Goal: Obtain resource: Download file/media

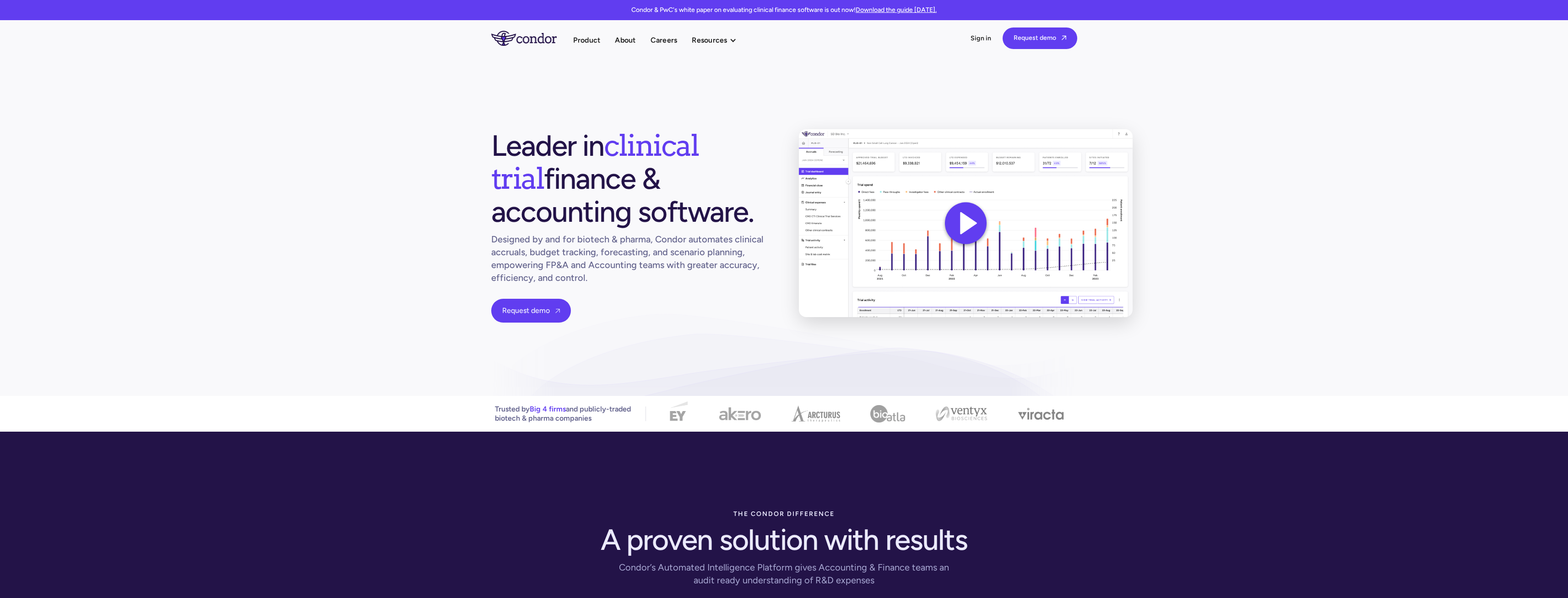
drag, startPoint x: 420, startPoint y: 421, endPoint x: 508, endPoint y: 148, distance: 286.8
click at [903, 10] on link "Download the guide today." at bounding box center [896, 10] width 81 height 8
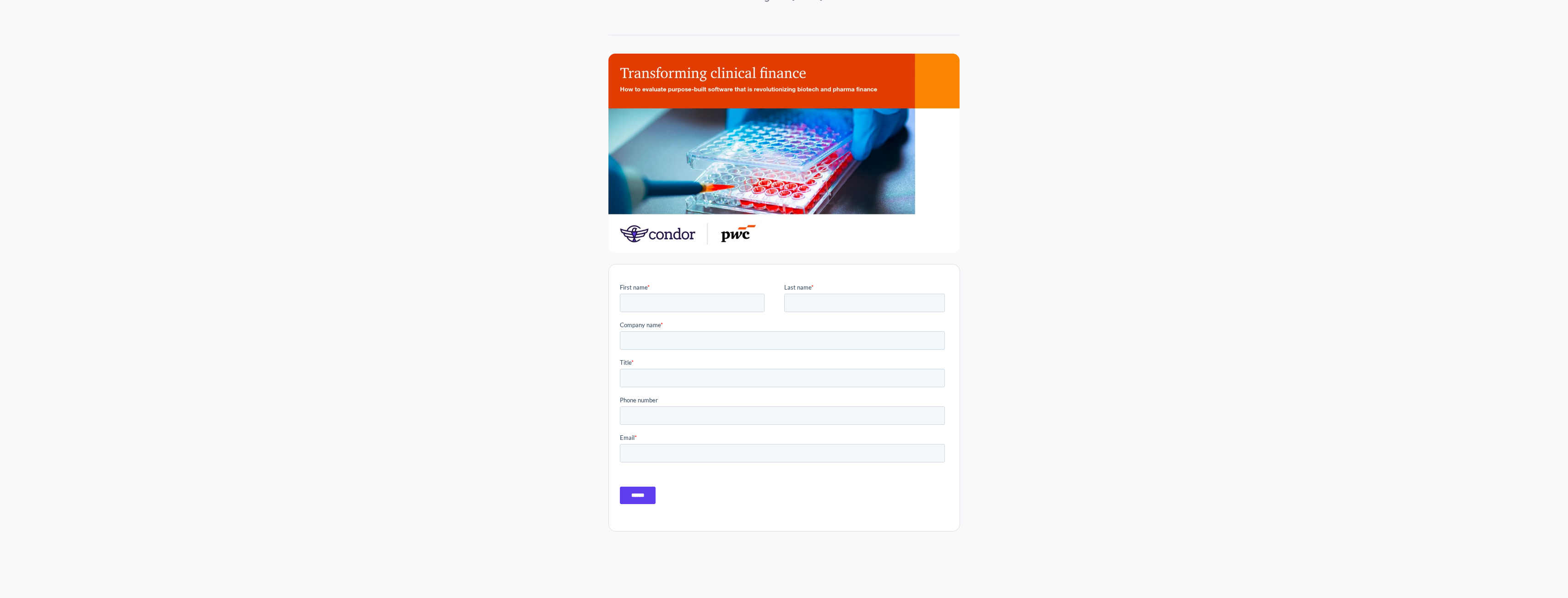
scroll to position [229, 0]
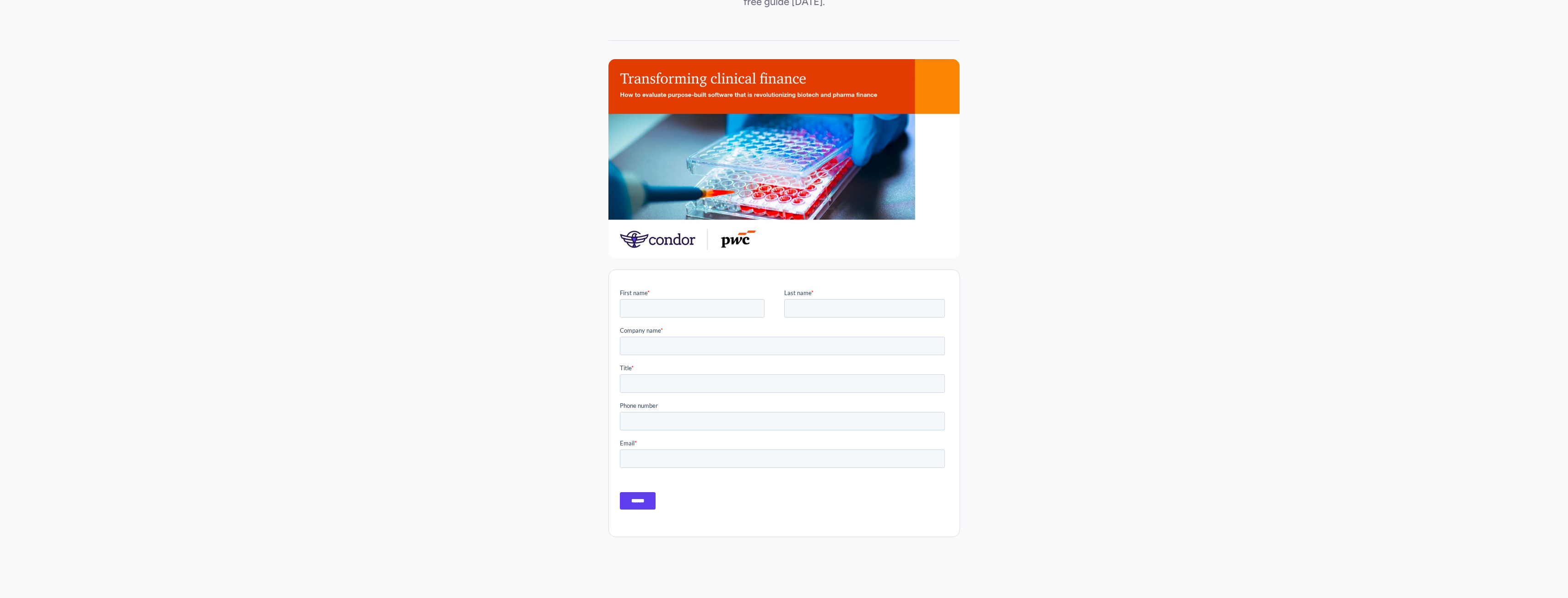
click at [753, 287] on div at bounding box center [784, 403] width 352 height 267
click at [741, 304] on input "First name *" at bounding box center [691, 308] width 145 height 18
type input "*****"
type input "*********"
type input "**********"
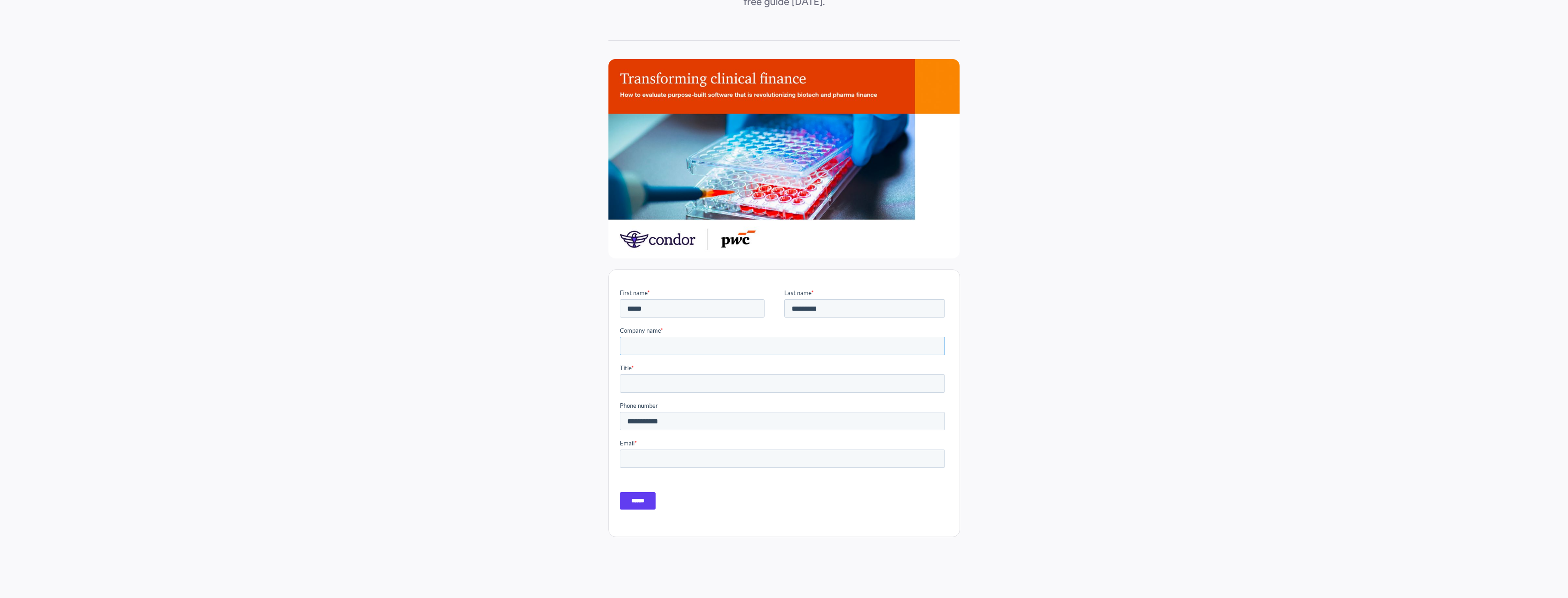
click at [691, 344] on input "Company name *" at bounding box center [782, 346] width 325 height 18
type input "**********"
click at [688, 432] on fieldset "**********" at bounding box center [784, 419] width 329 height 37
click at [685, 419] on input "**********" at bounding box center [782, 421] width 325 height 18
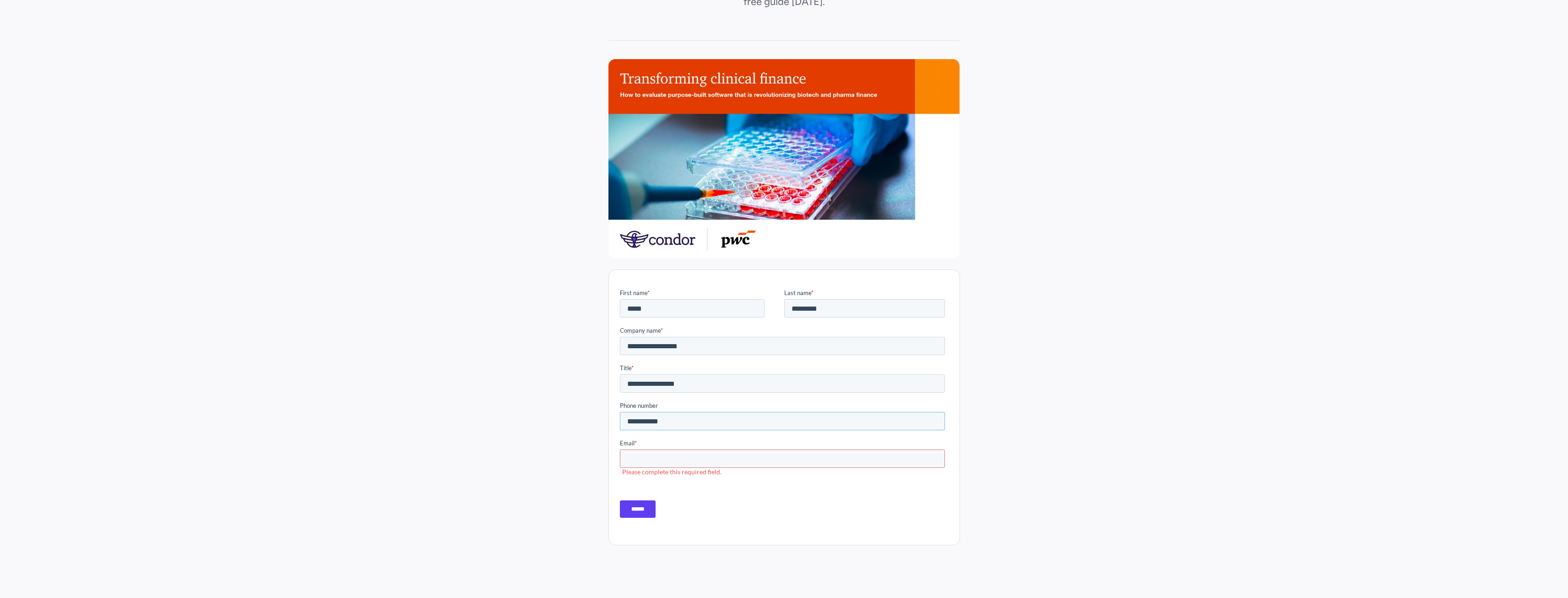
click at [685, 419] on input "**********" at bounding box center [782, 421] width 325 height 18
click at [634, 461] on input "Email *" at bounding box center [782, 458] width 325 height 18
type input "**********"
click at [619, 492] on input "******" at bounding box center [637, 500] width 36 height 17
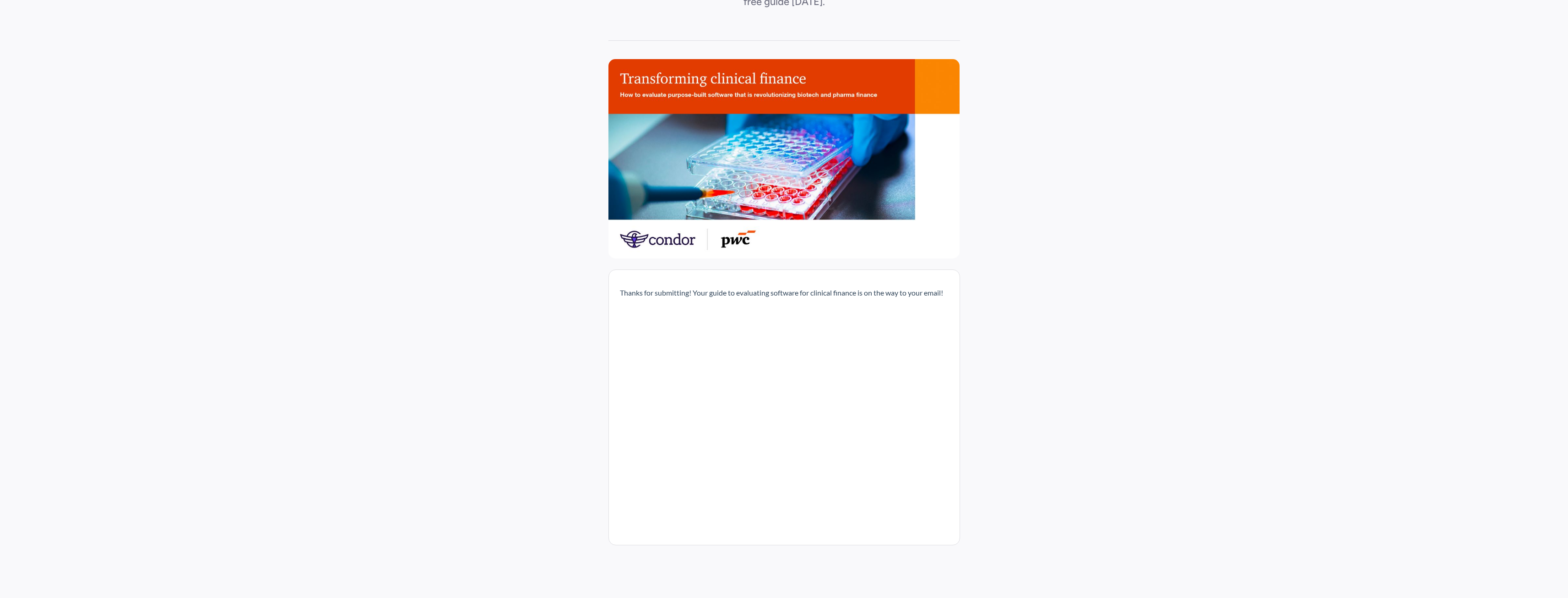
scroll to position [0, 0]
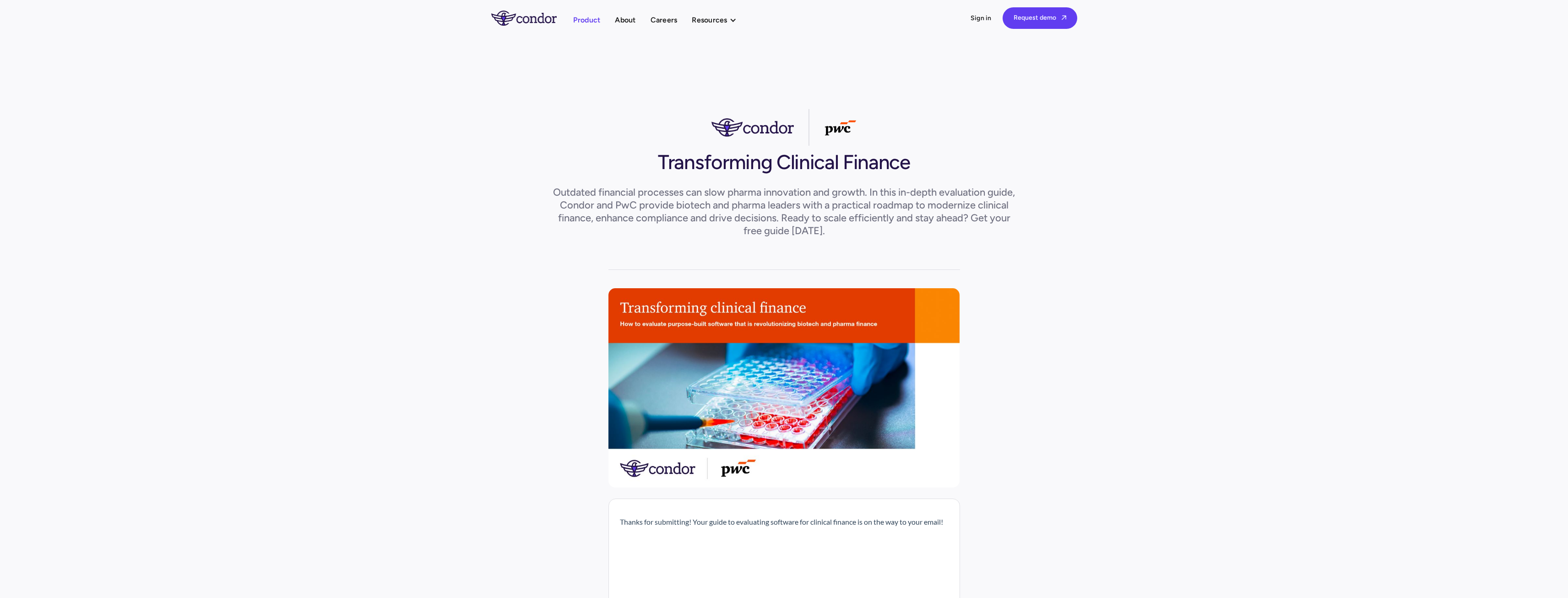
click at [596, 23] on link "Product" at bounding box center [587, 19] width 28 height 12
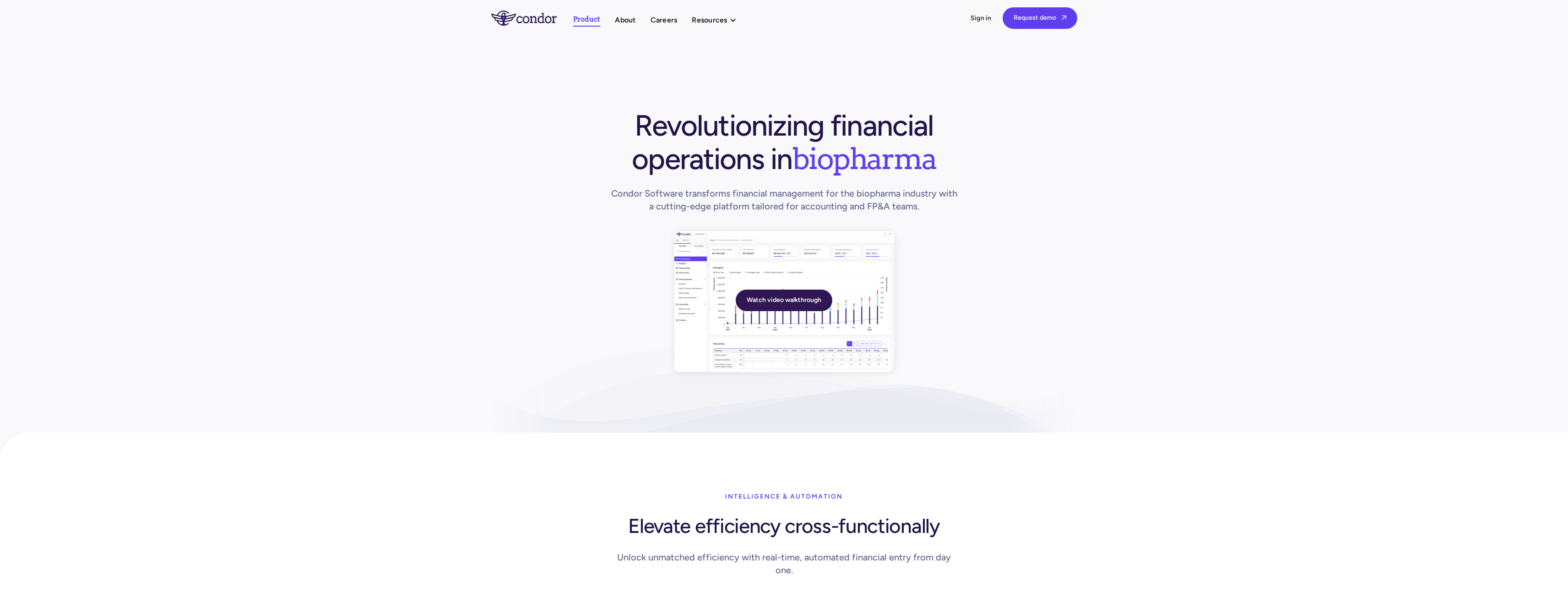
click at [762, 305] on link "Watch video walkthrough" at bounding box center [784, 300] width 96 height 21
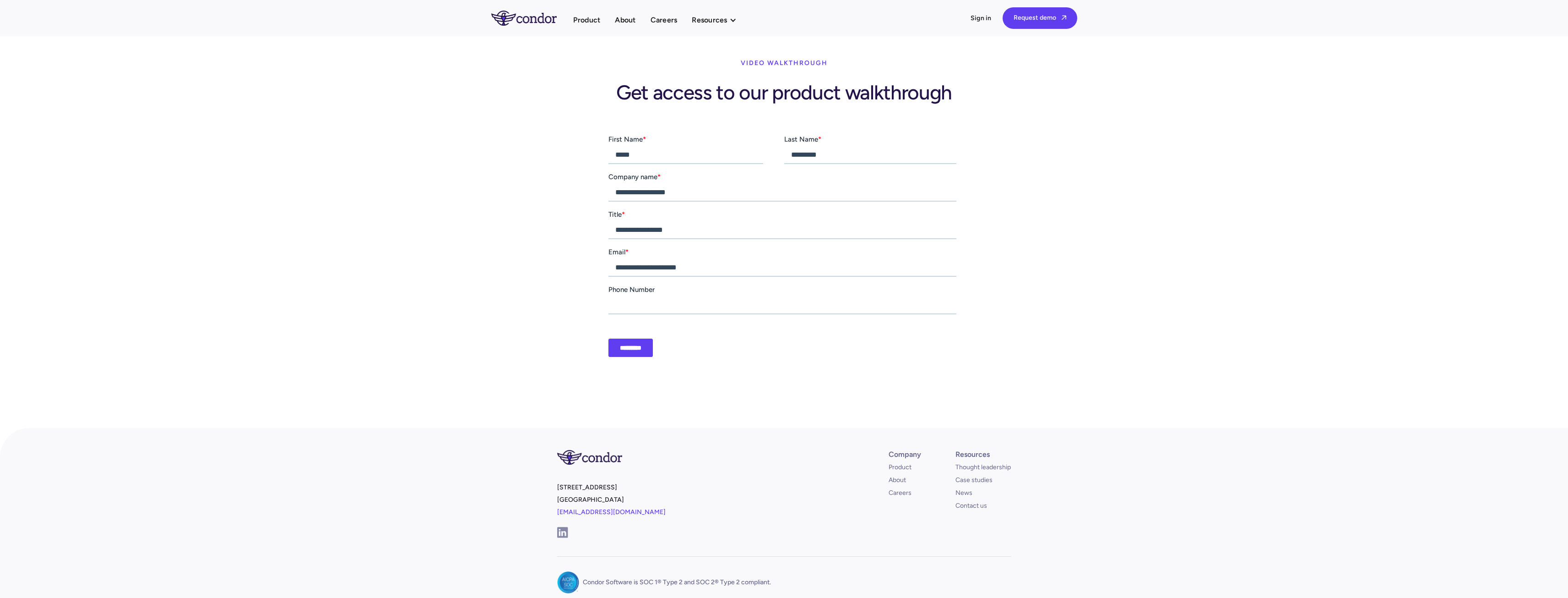
click at [616, 348] on input "*********" at bounding box center [630, 347] width 44 height 18
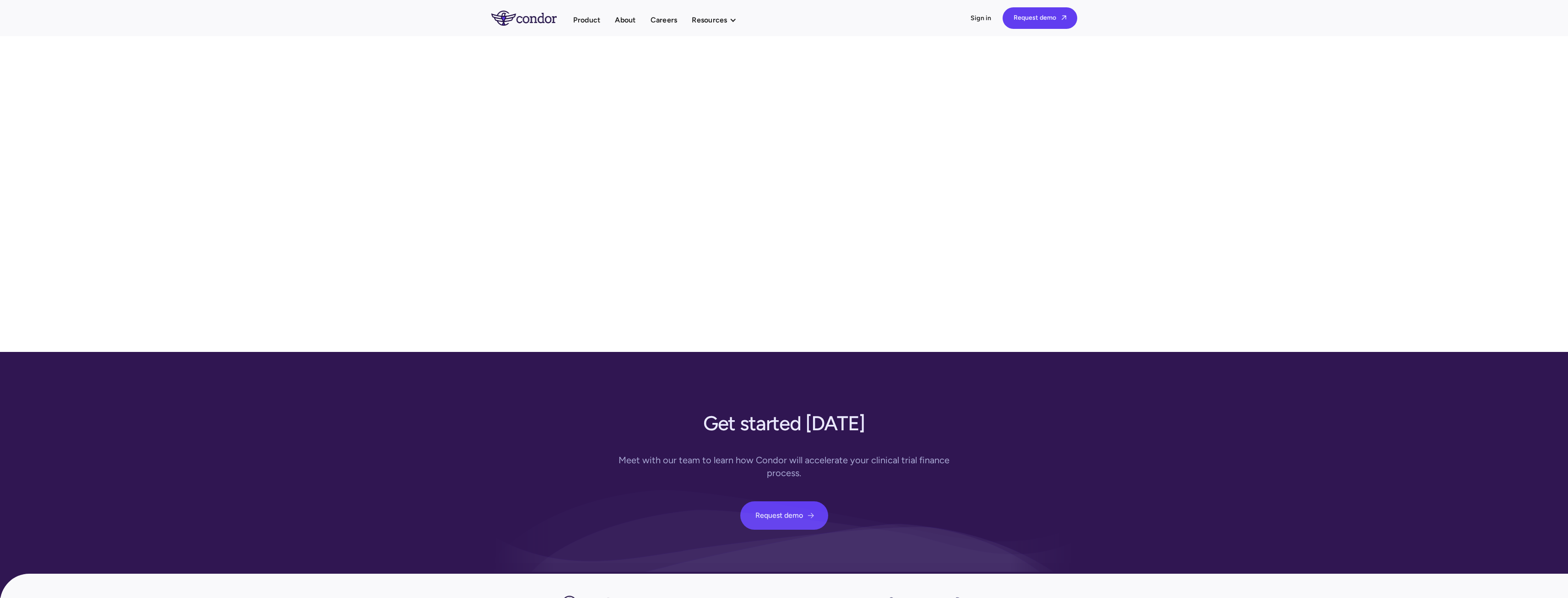
drag, startPoint x: 1470, startPoint y: 323, endPoint x: 1493, endPoint y: 398, distance: 78.4
click at [1470, 323] on div "Product About Careers Resources Thought leadership Case studies News Events Pro…" at bounding box center [784, 407] width 1568 height 814
click at [725, 315] on div at bounding box center [784, 199] width 468 height 268
click at [1110, 314] on div "Product About Careers Resources Thought leadership Case studies News Events Pro…" at bounding box center [784, 407] width 1568 height 814
click at [303, 320] on div "Product About Careers Resources Thought leadership Case studies News Events Pro…" at bounding box center [784, 407] width 1568 height 814
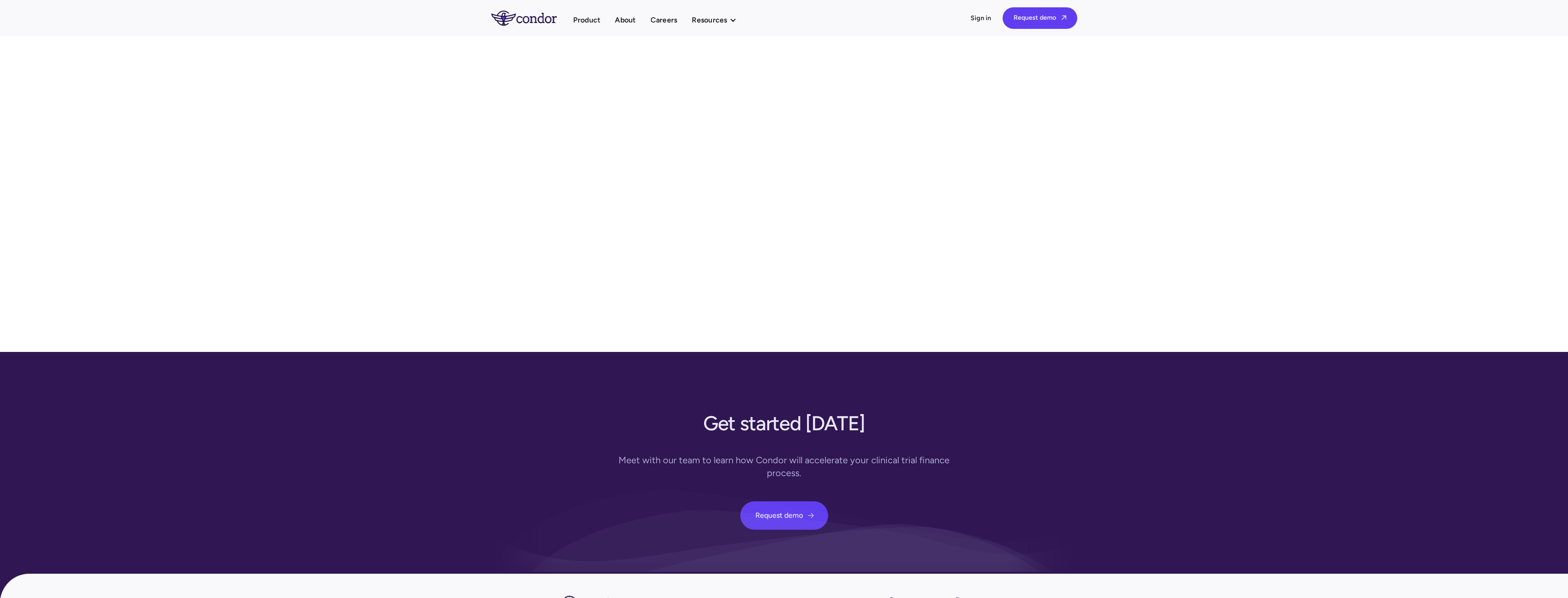
click at [402, 489] on section "Get started today Meet with our team to learn how Condor will accelerate your c…" at bounding box center [784, 481] width 1568 height 258
click at [595, 22] on link "Product" at bounding box center [587, 19] width 28 height 12
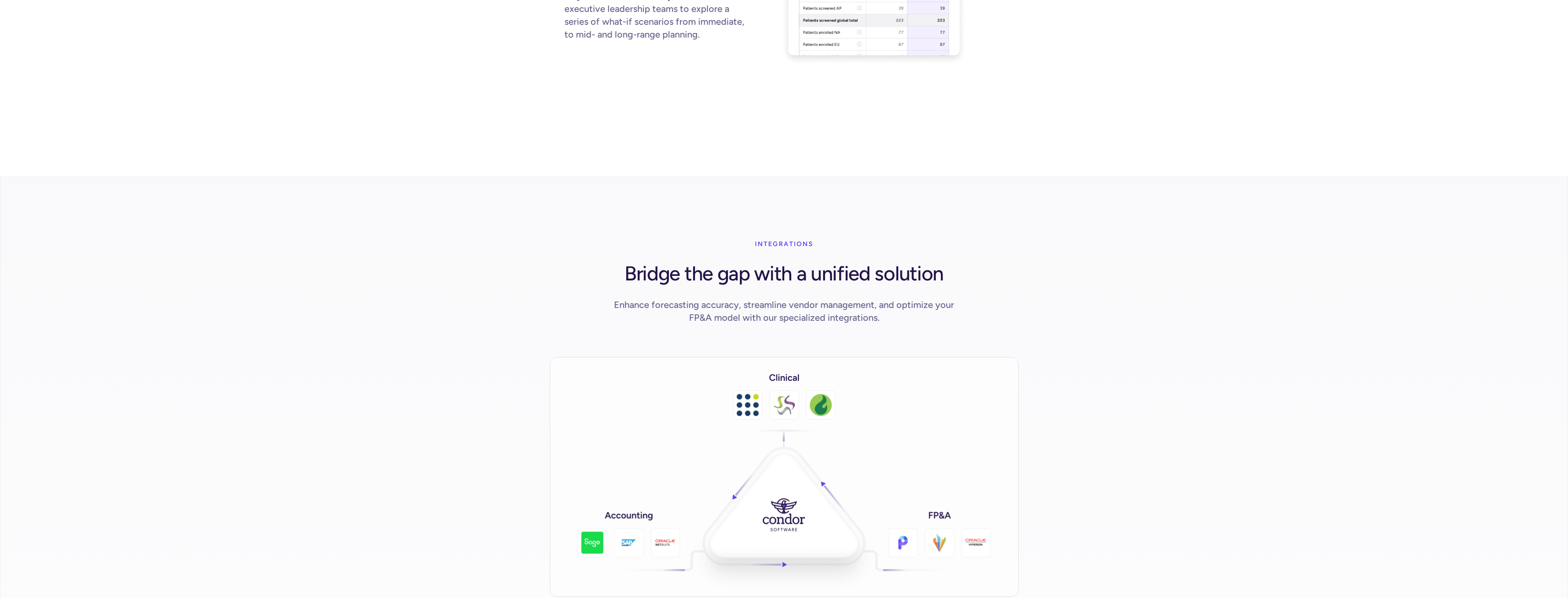
scroll to position [1145, 0]
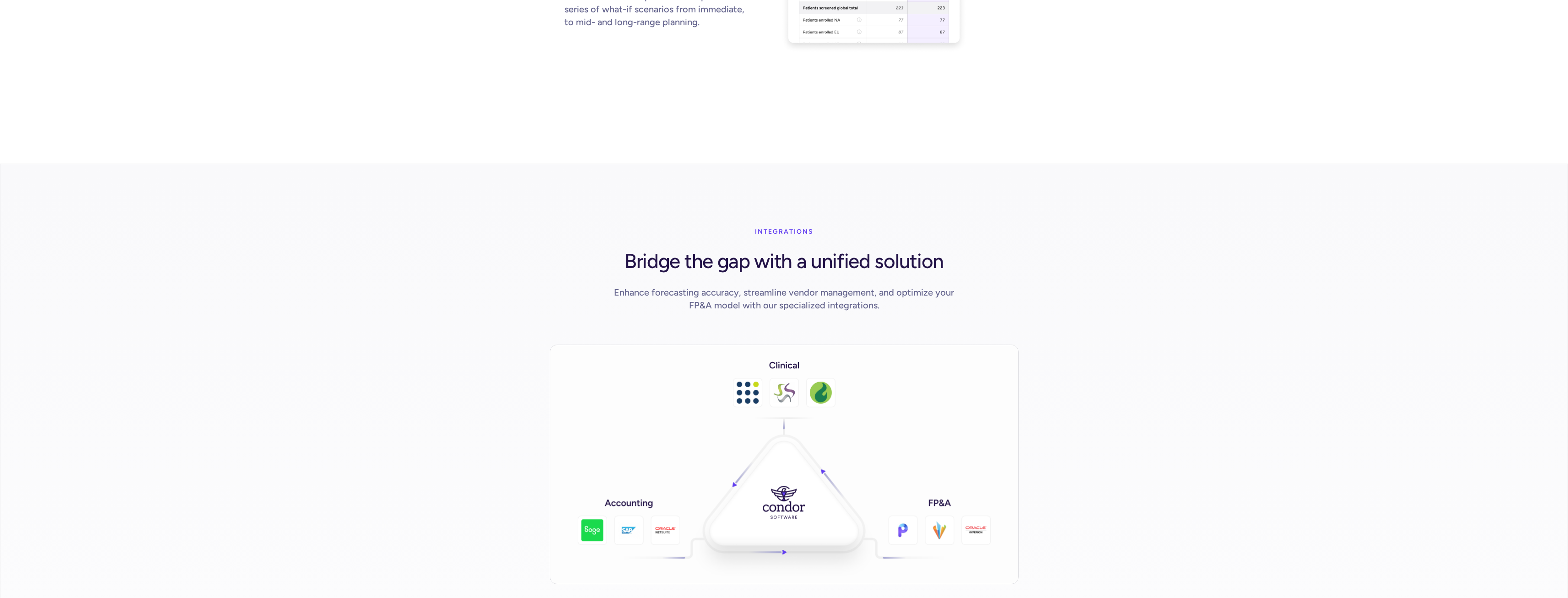
click at [756, 381] on img at bounding box center [784, 464] width 468 height 240
click at [781, 383] on img at bounding box center [784, 464] width 468 height 240
click at [813, 381] on img at bounding box center [784, 464] width 468 height 240
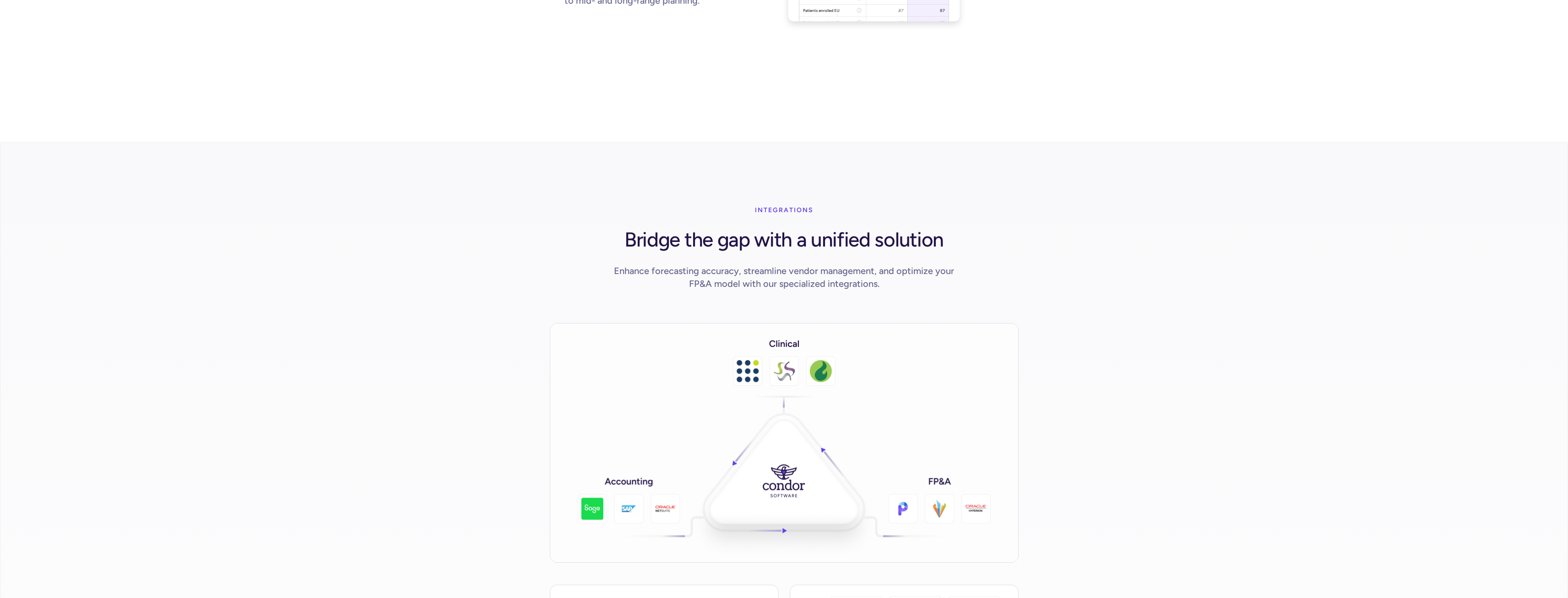
scroll to position [0, 0]
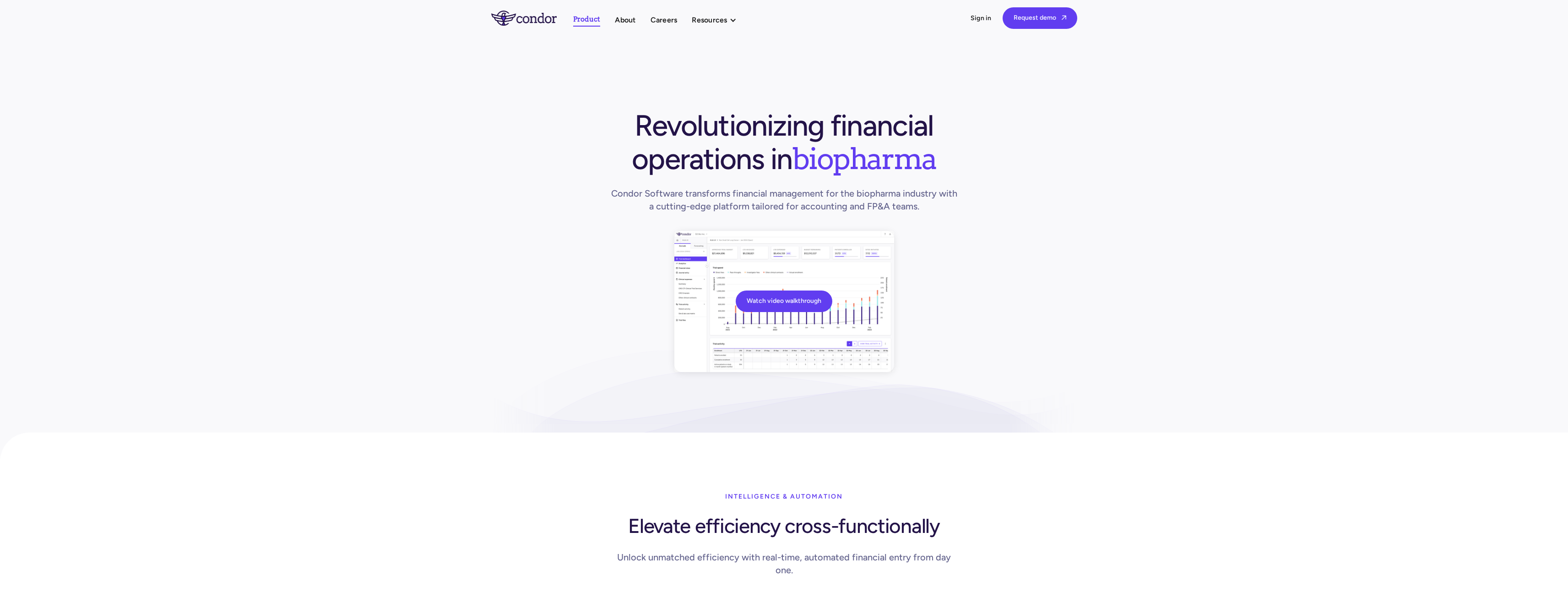
drag, startPoint x: 438, startPoint y: 521, endPoint x: 409, endPoint y: 309, distance: 214.0
click at [623, 17] on link "About" at bounding box center [625, 19] width 21 height 12
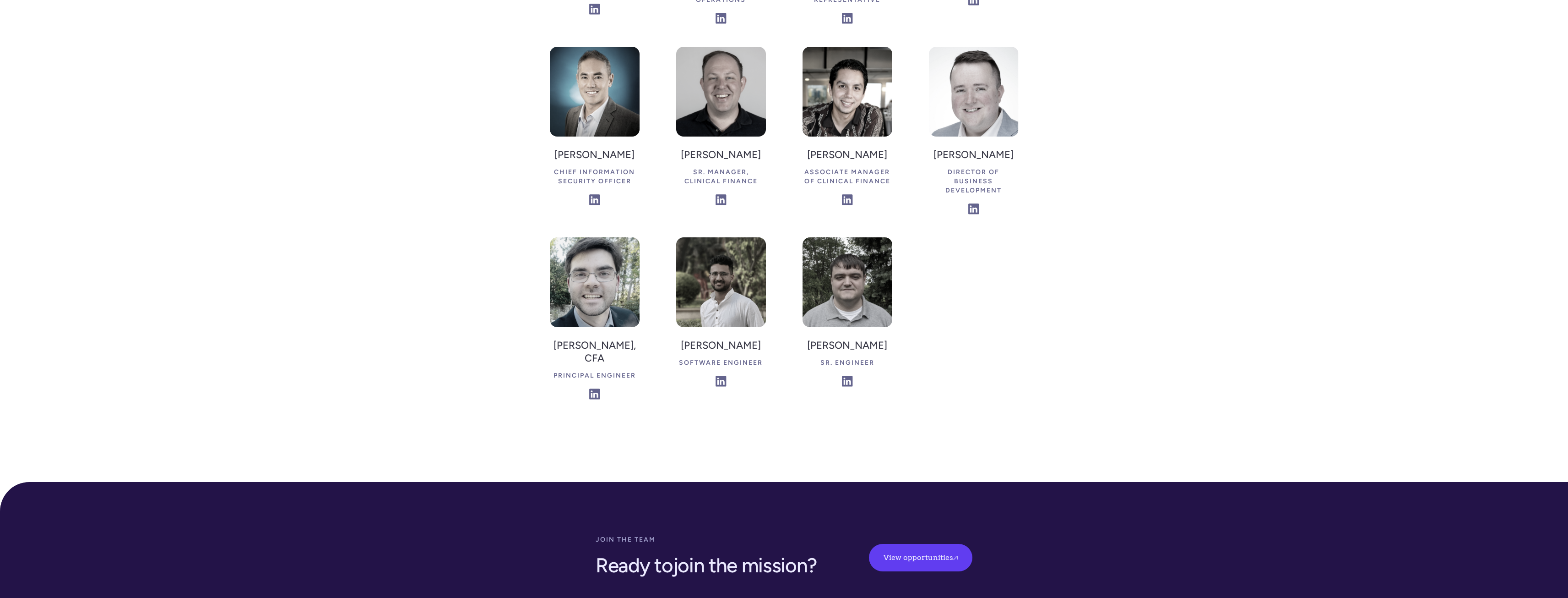
scroll to position [2243, 0]
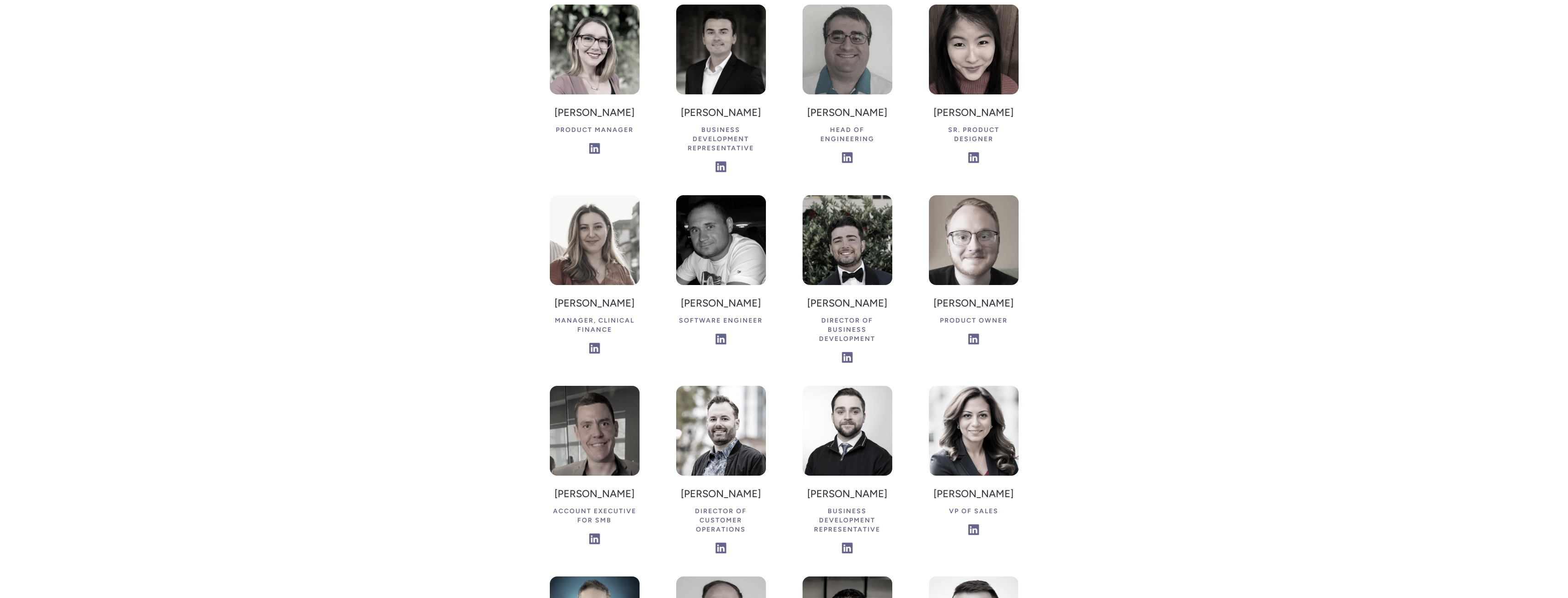
drag, startPoint x: 459, startPoint y: 569, endPoint x: 457, endPoint y: 540, distance: 29.1
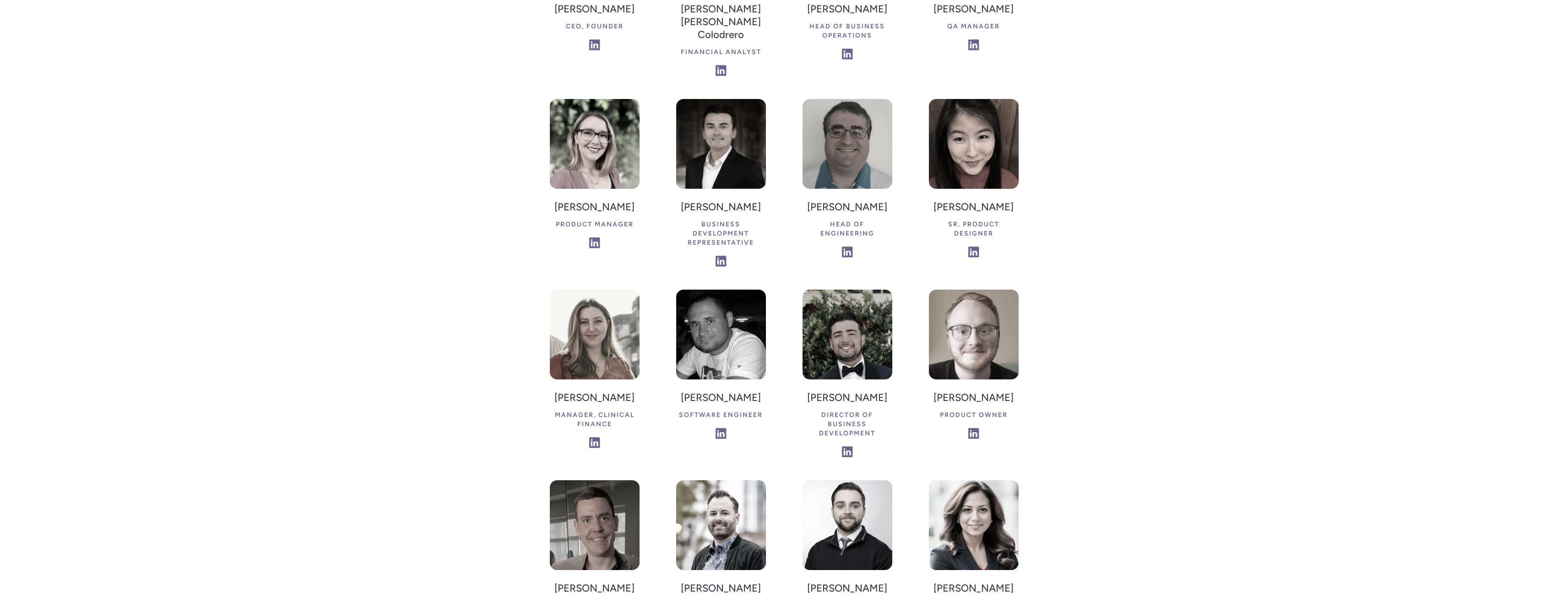
scroll to position [0, 0]
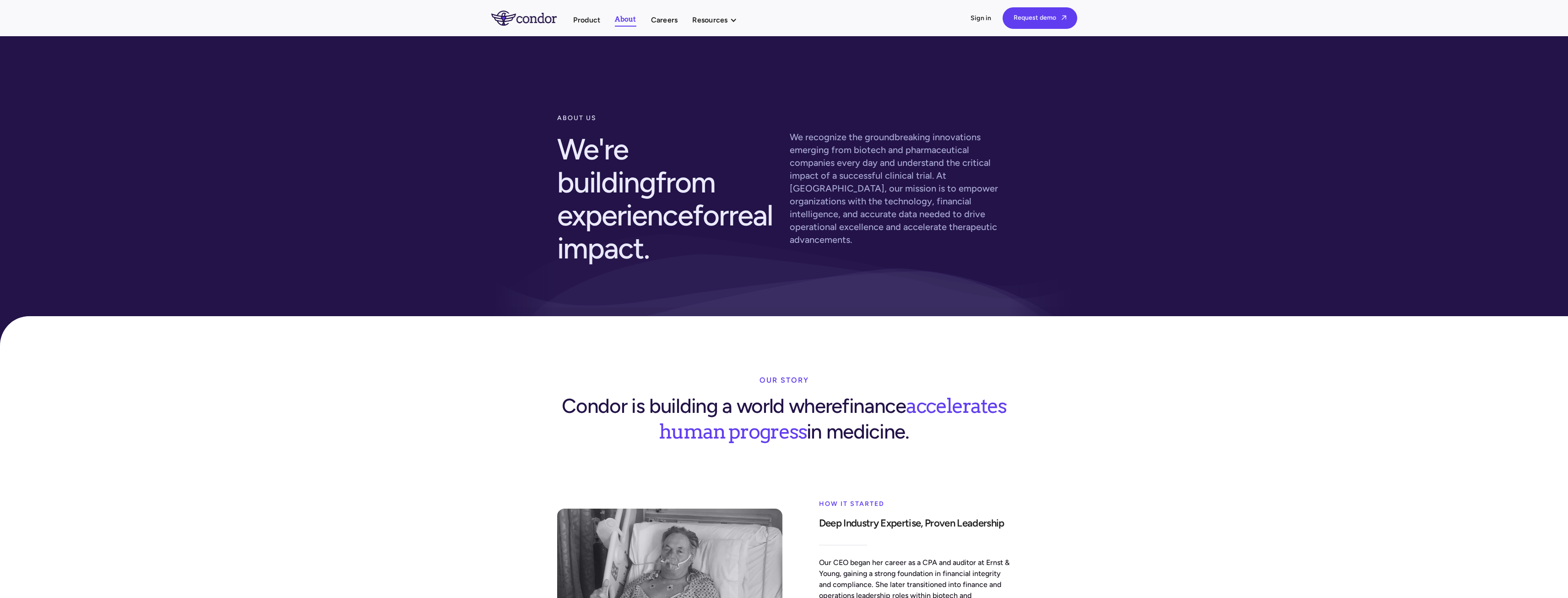
drag, startPoint x: 466, startPoint y: 550, endPoint x: 476, endPoint y: 132, distance: 418.1
click at [526, 21] on img "home" at bounding box center [524, 17] width 66 height 15
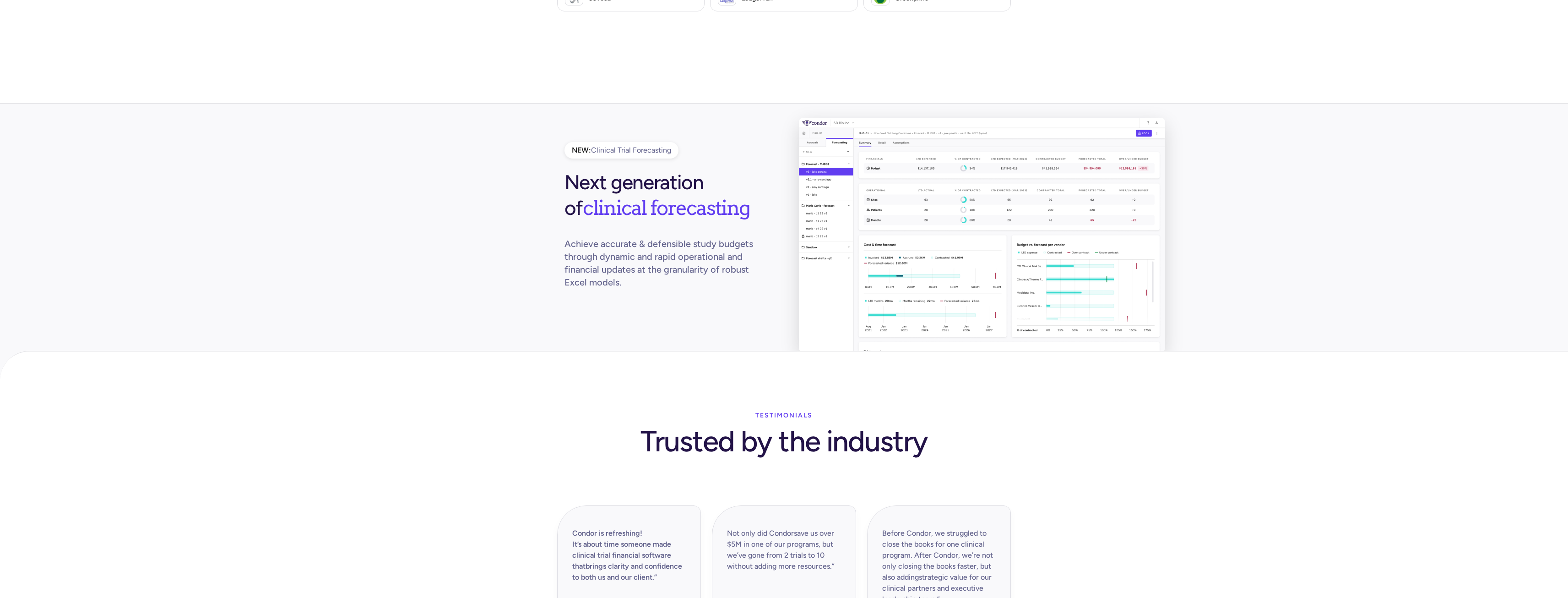
scroll to position [1998, 0]
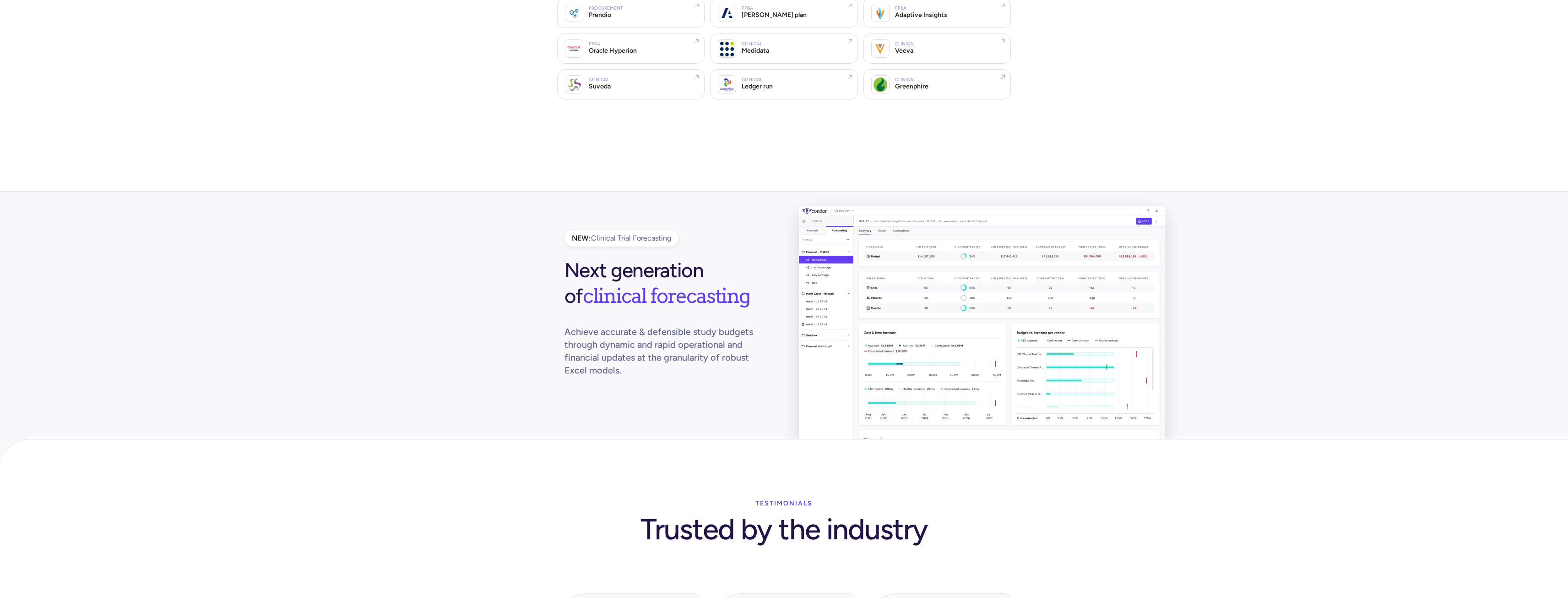
click at [964, 494] on div "Testimonials Trusted by the industry" at bounding box center [784, 525] width 468 height 62
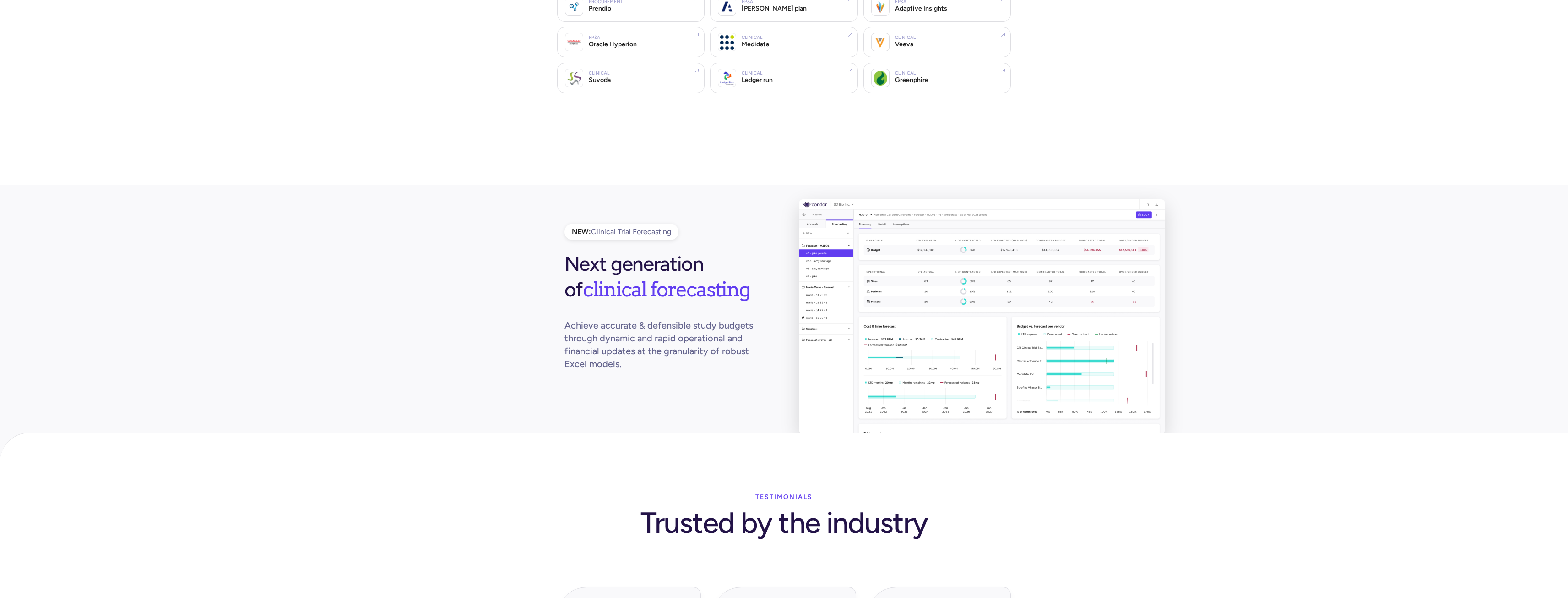
scroll to position [1861, 0]
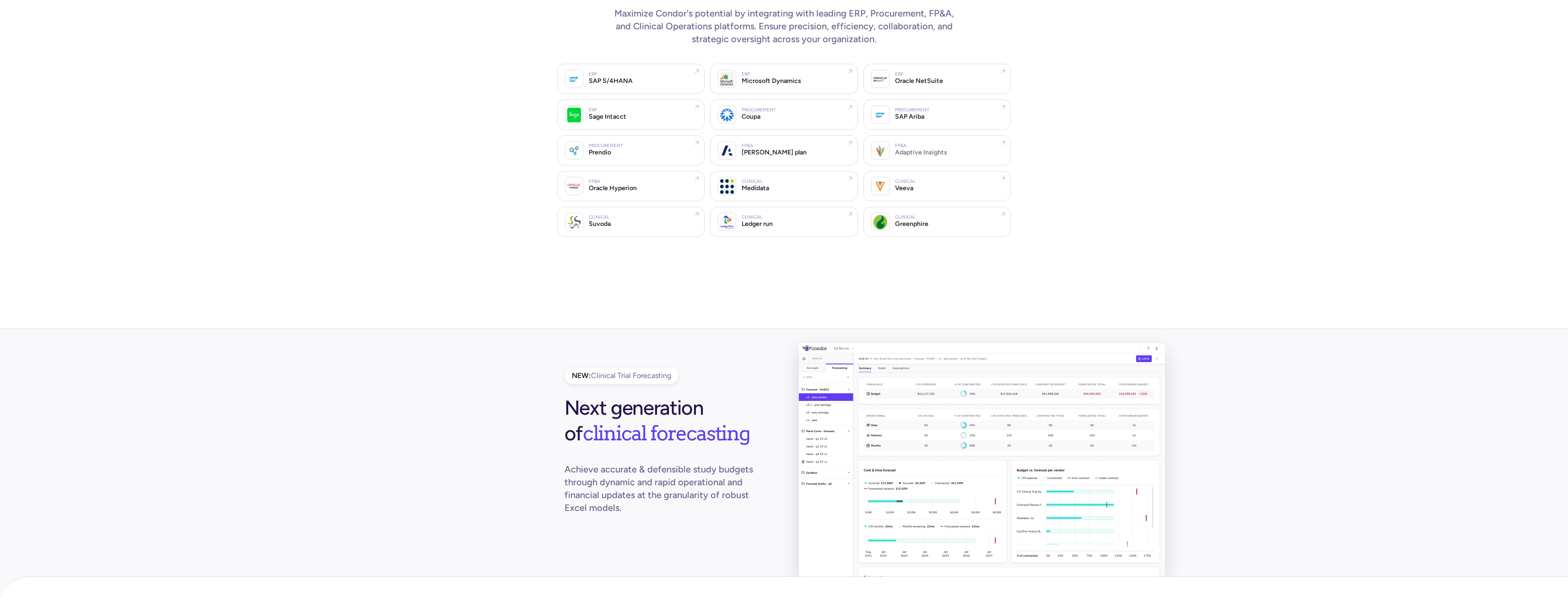
click at [967, 143] on div "FP&A Adaptive Insights" at bounding box center [949, 150] width 109 height 14
click at [498, 374] on div "NEW: Clinical Trial Forecasting Next generation of clinical forecasting Achieve…" at bounding box center [784, 471] width 1568 height 284
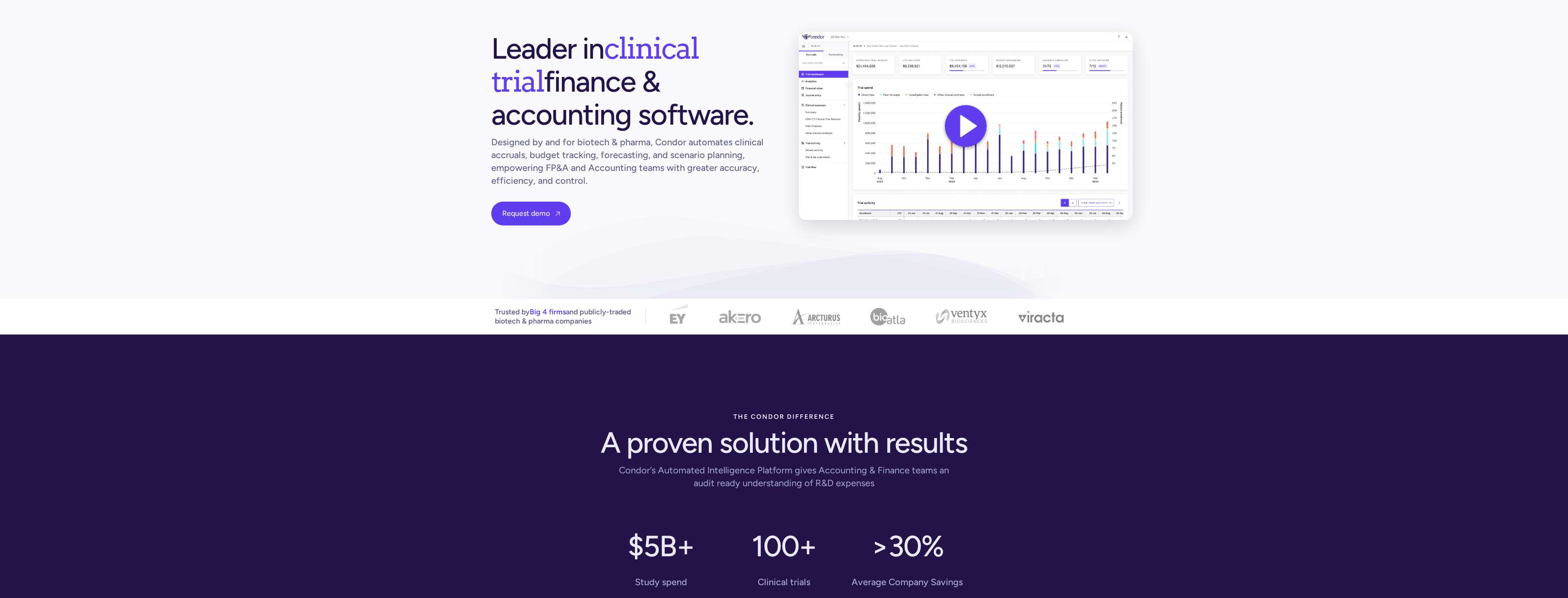
scroll to position [0, 0]
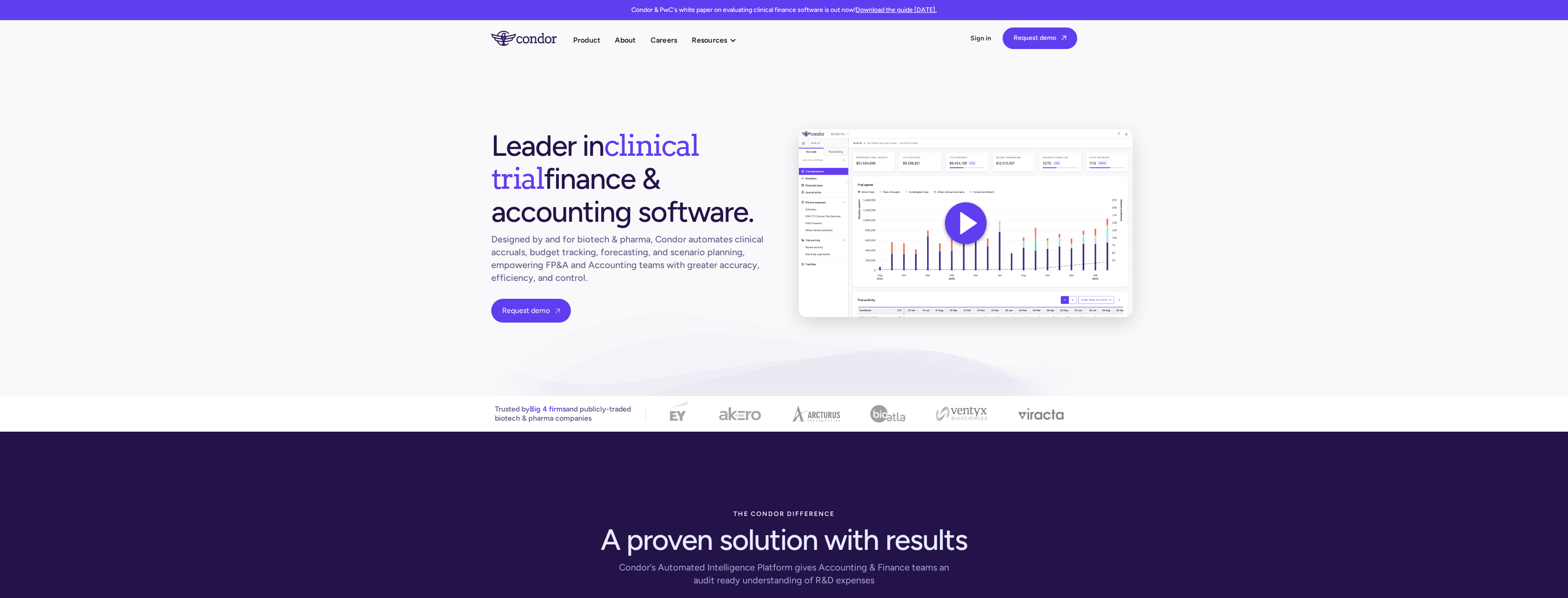
drag, startPoint x: 355, startPoint y: 431, endPoint x: 410, endPoint y: 251, distance: 188.2
drag, startPoint x: 844, startPoint y: 433, endPoint x: 973, endPoint y: 421, distance: 129.6
click at [1024, 414] on img at bounding box center [1041, 413] width 47 height 13
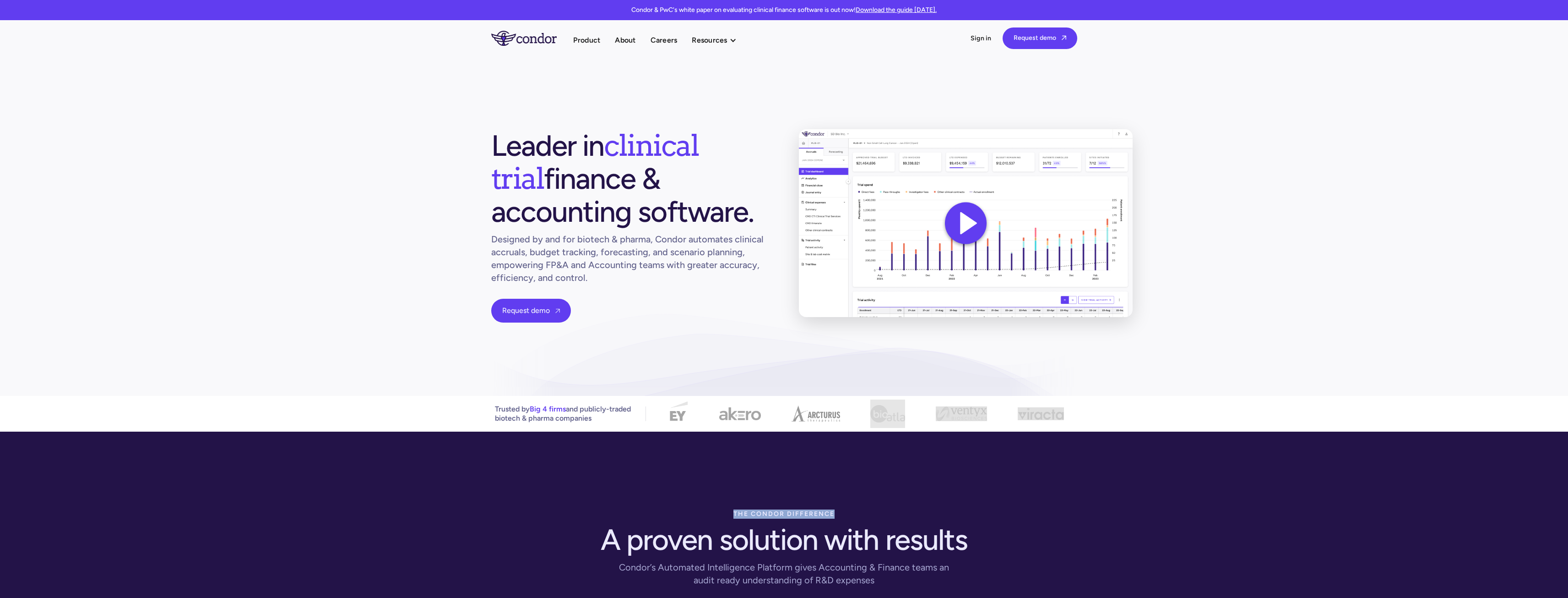
click at [724, 72] on link "Case studies" at bounding box center [742, 74] width 101 height 16
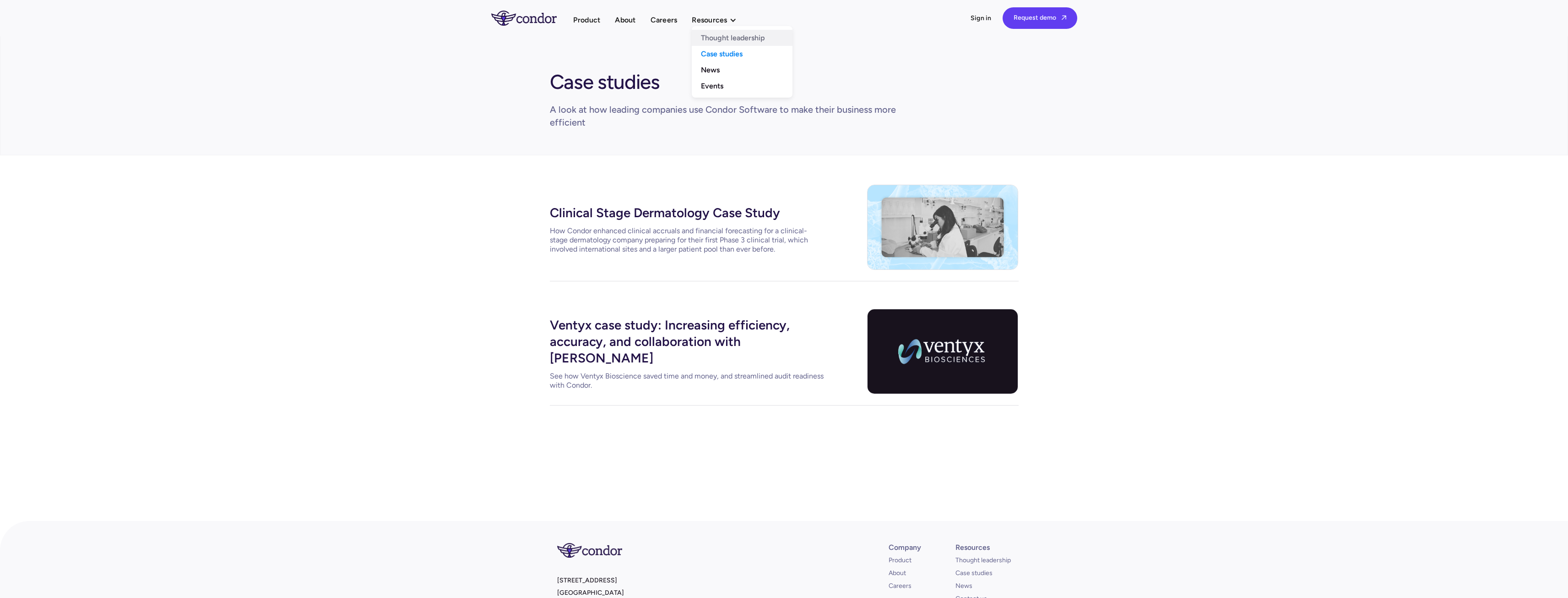
click at [717, 39] on link "Thought leadership" at bounding box center [742, 37] width 101 height 16
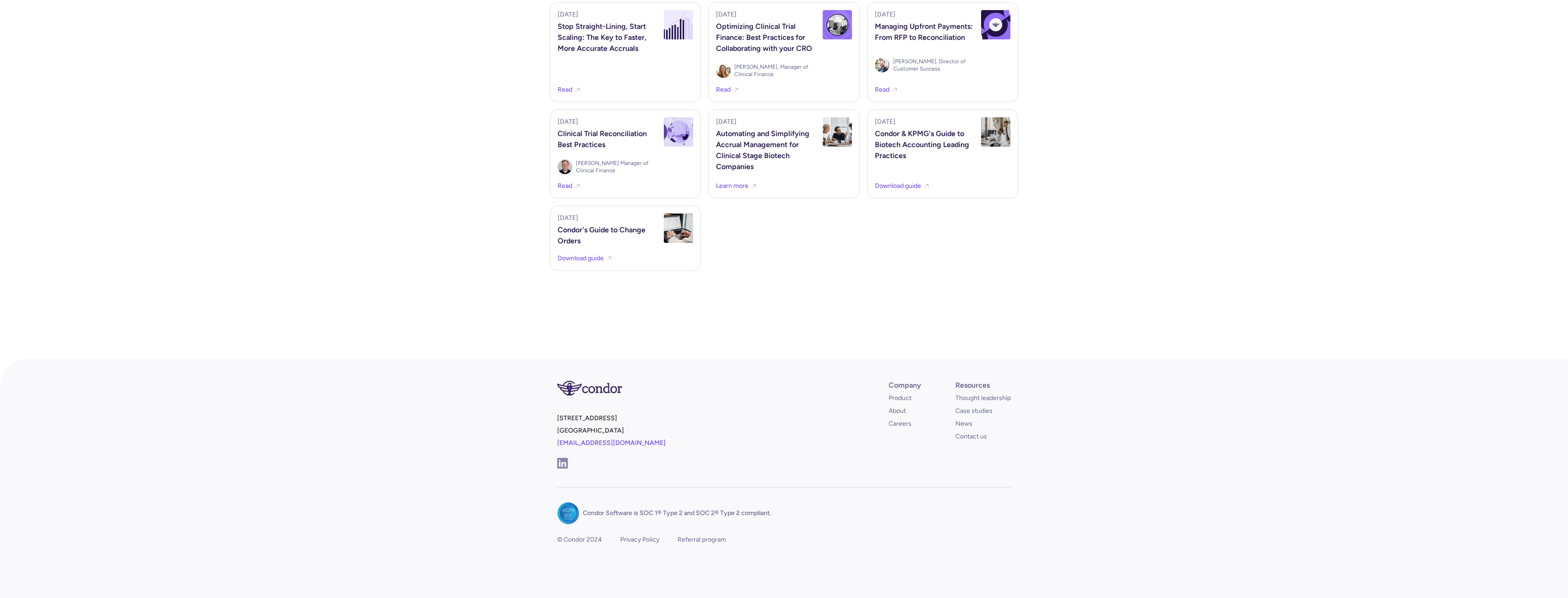
scroll to position [956, 0]
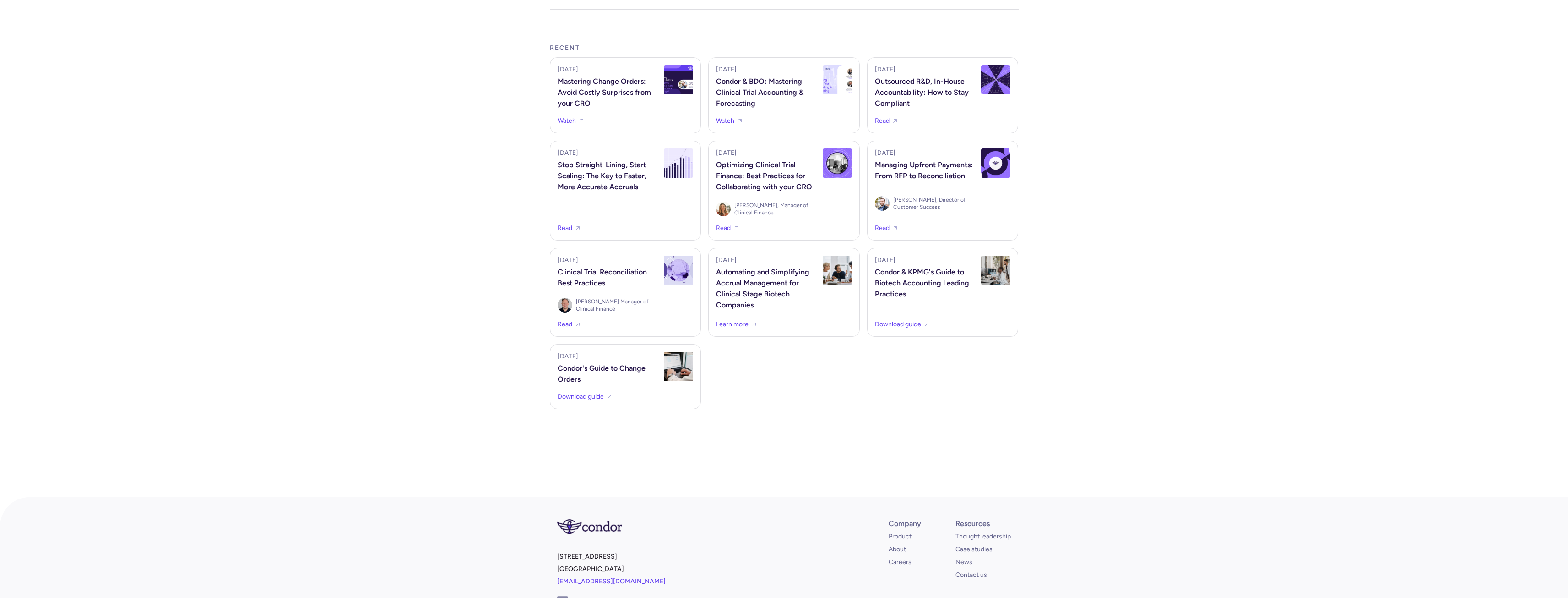
drag, startPoint x: 350, startPoint y: 437, endPoint x: 335, endPoint y: 395, distance: 44.6
